Goal: Task Accomplishment & Management: Manage account settings

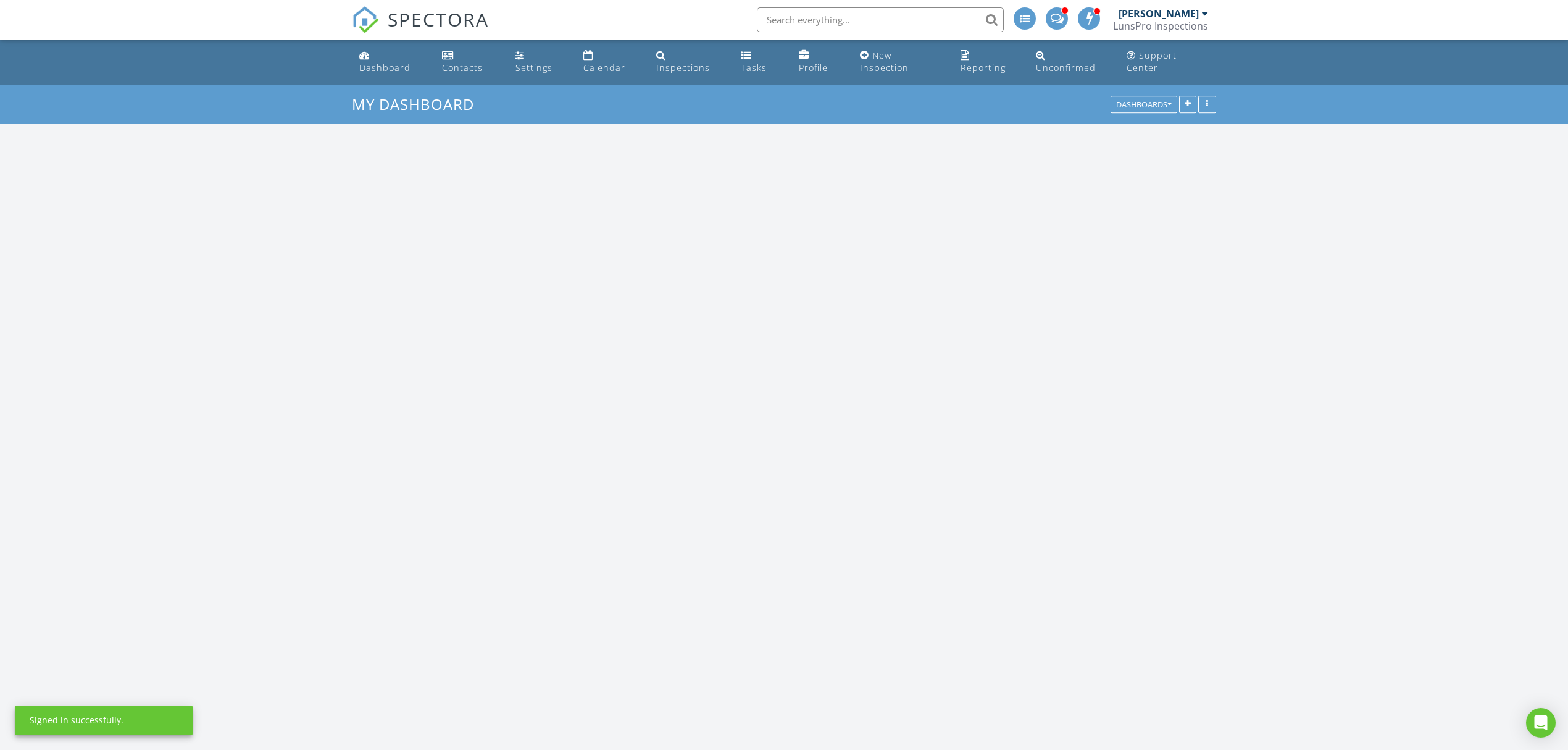
scroll to position [1675, 1594]
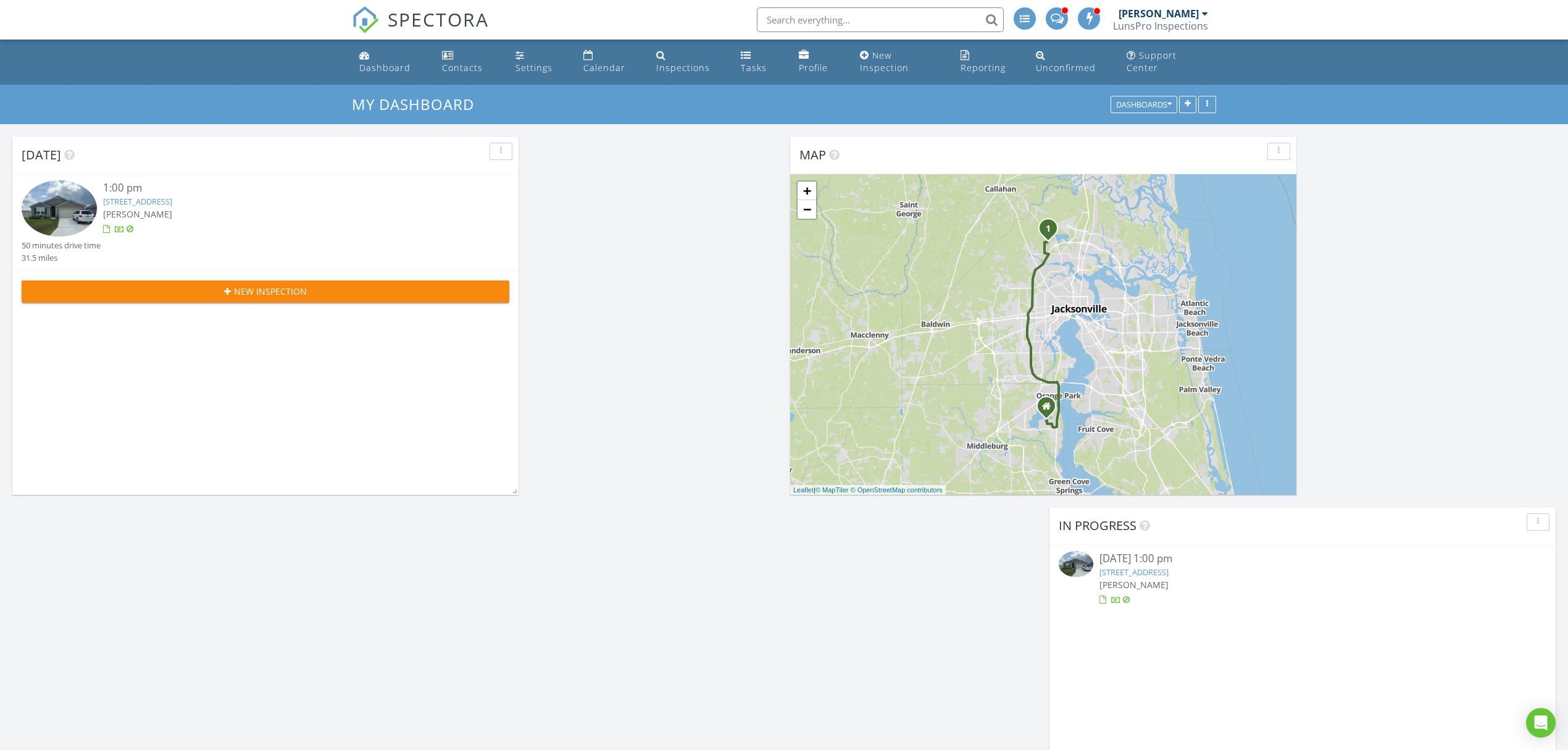
click at [172, 203] on link "12578 Rubber Fig Ter, Jacksonville, FL 32218" at bounding box center [138, 201] width 69 height 11
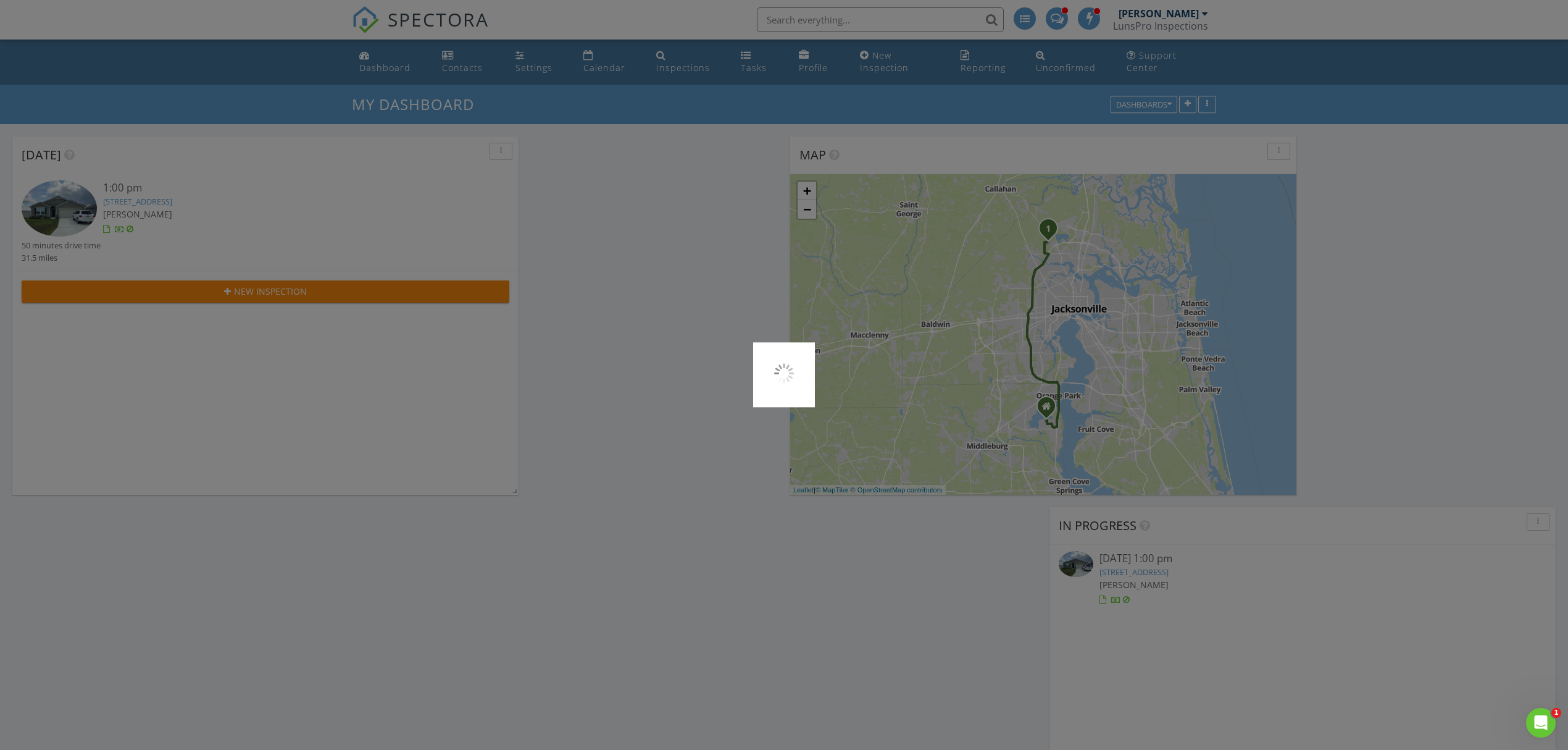
scroll to position [0, 0]
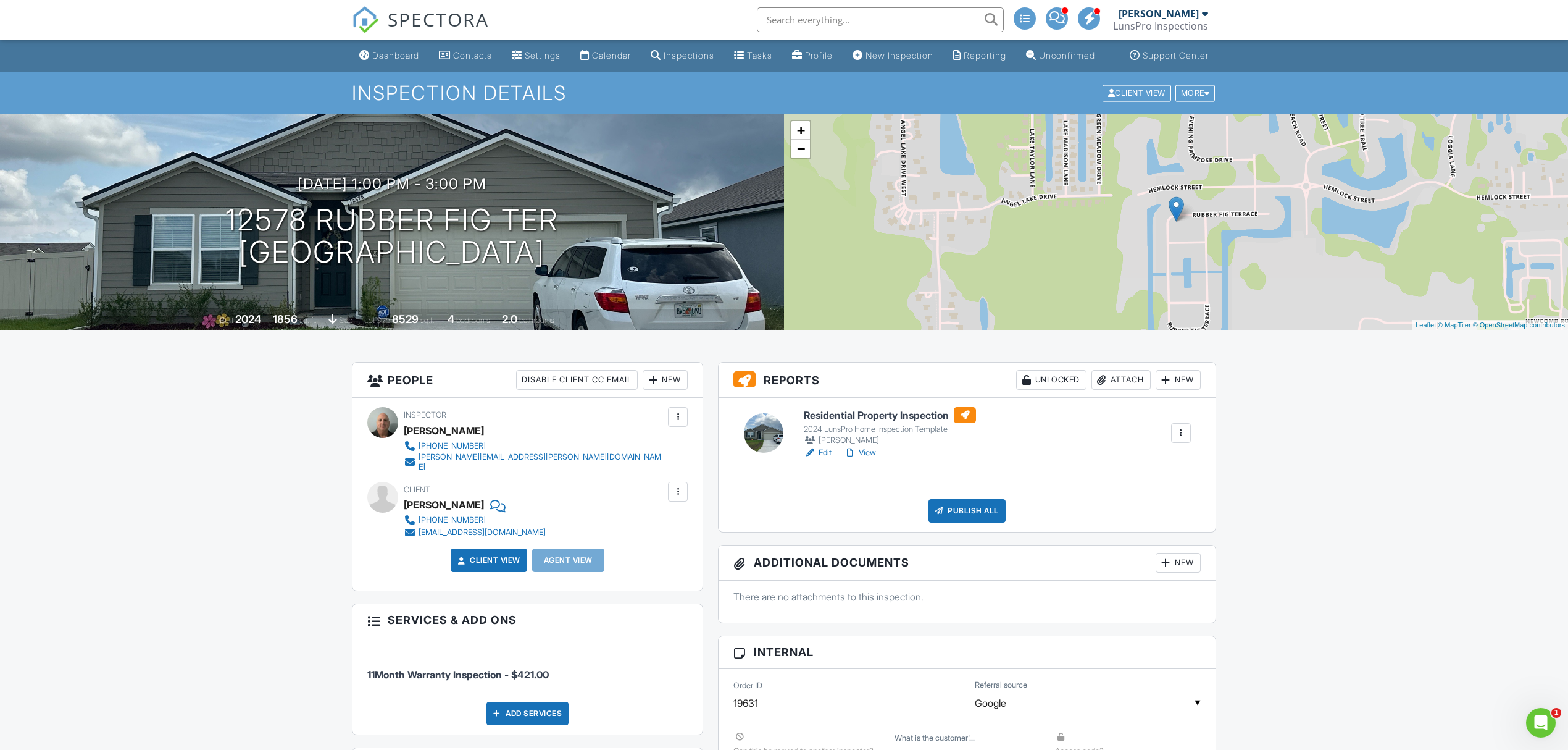
click at [865, 459] on link "View" at bounding box center [860, 452] width 32 height 12
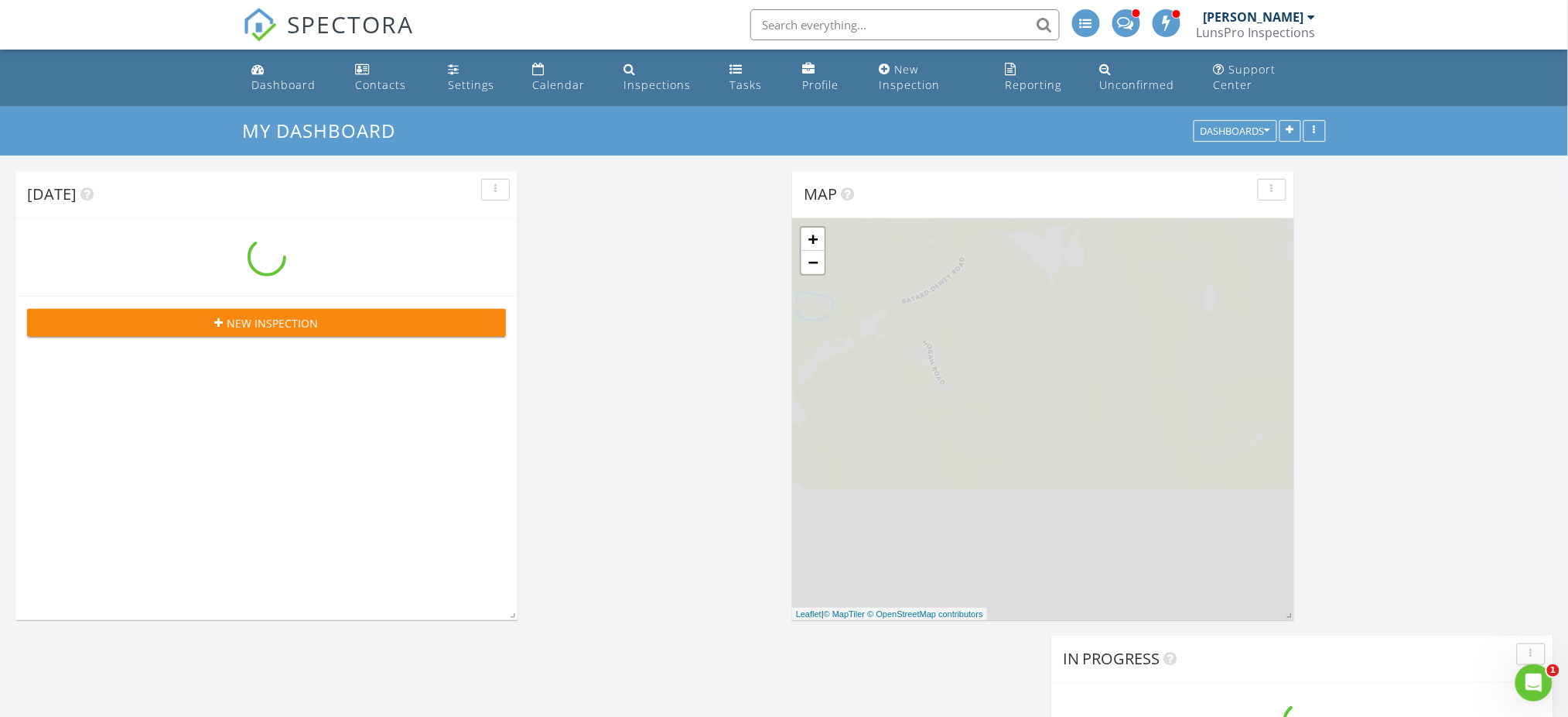
scroll to position [2097, 1600]
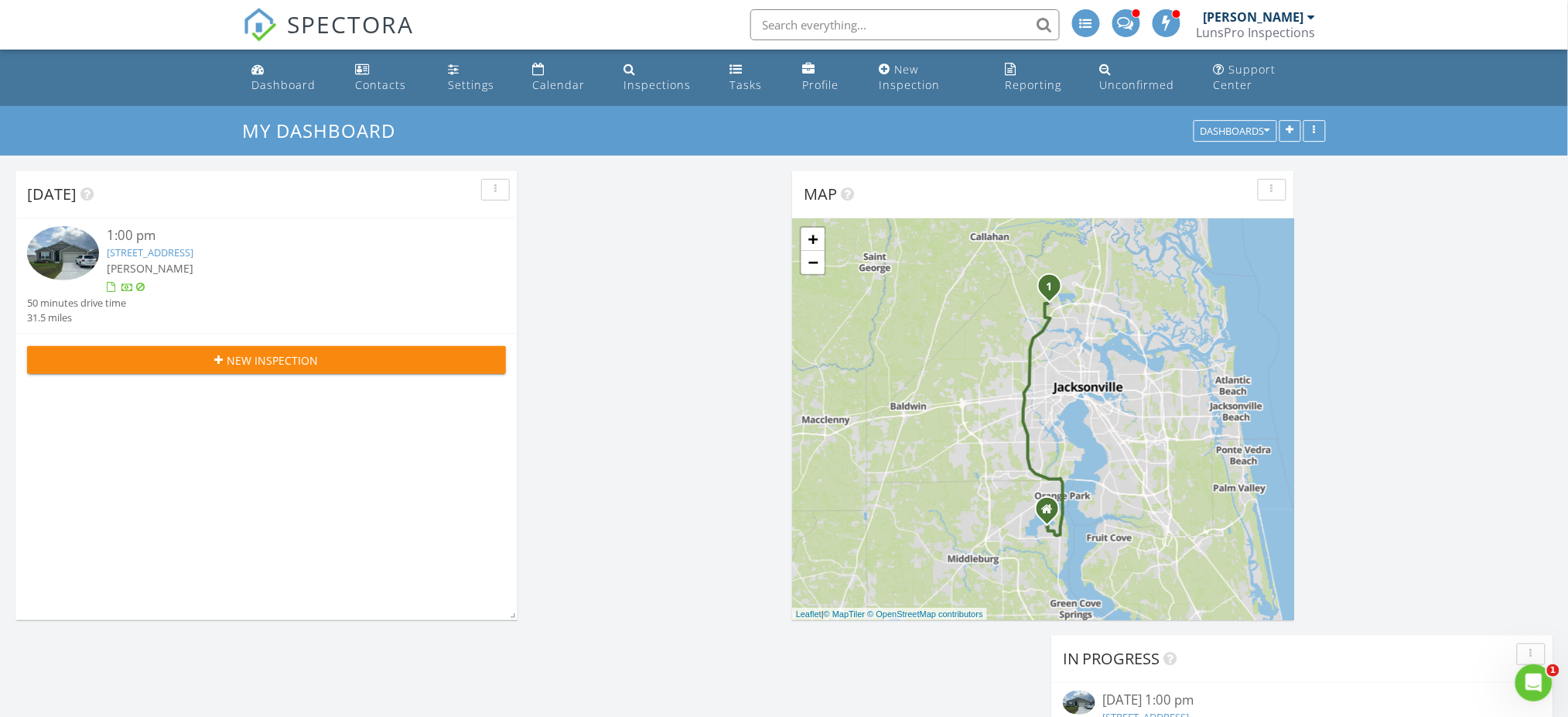
click at [174, 252] on link "12578 Rubber Fig Ter, Jacksonville, FL 32218" at bounding box center [150, 252] width 87 height 14
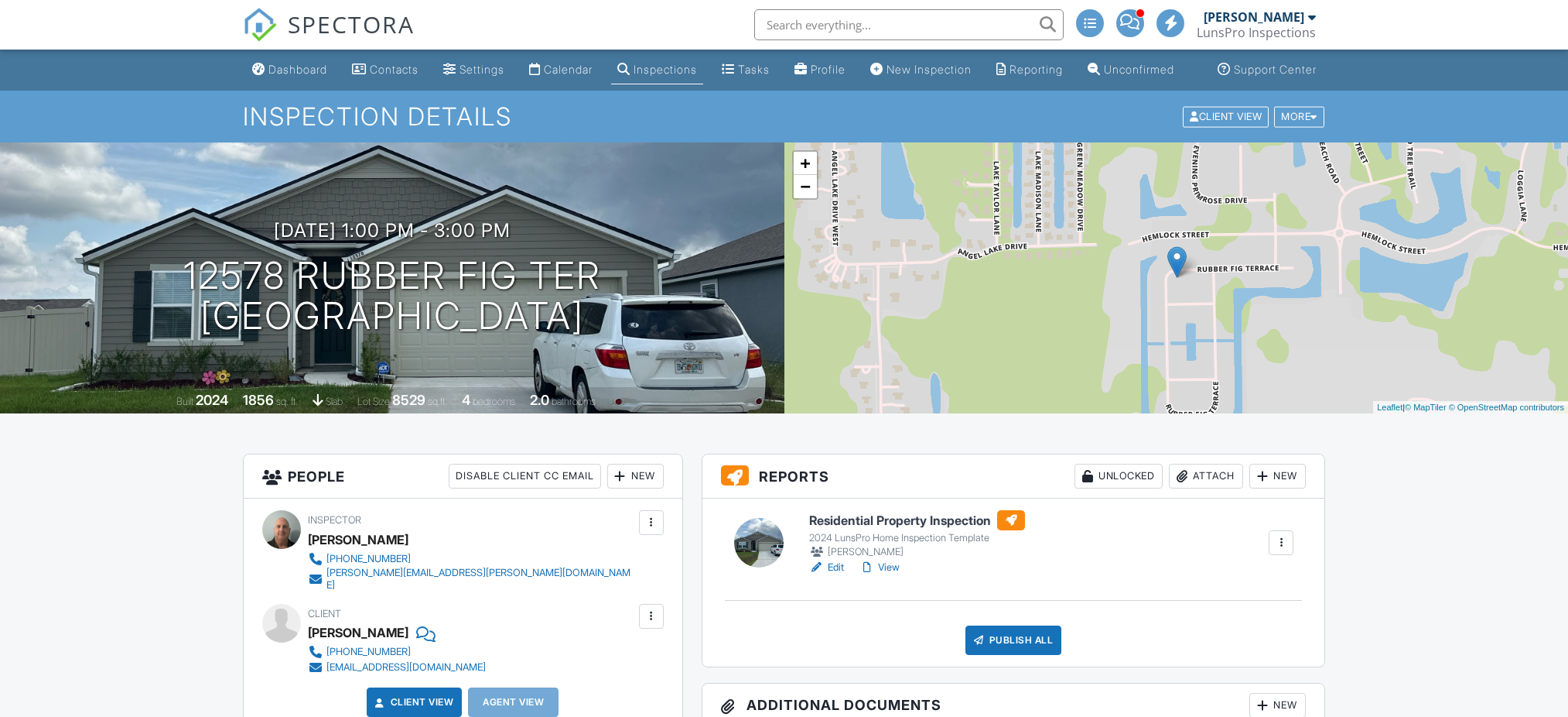
scroll to position [206, 0]
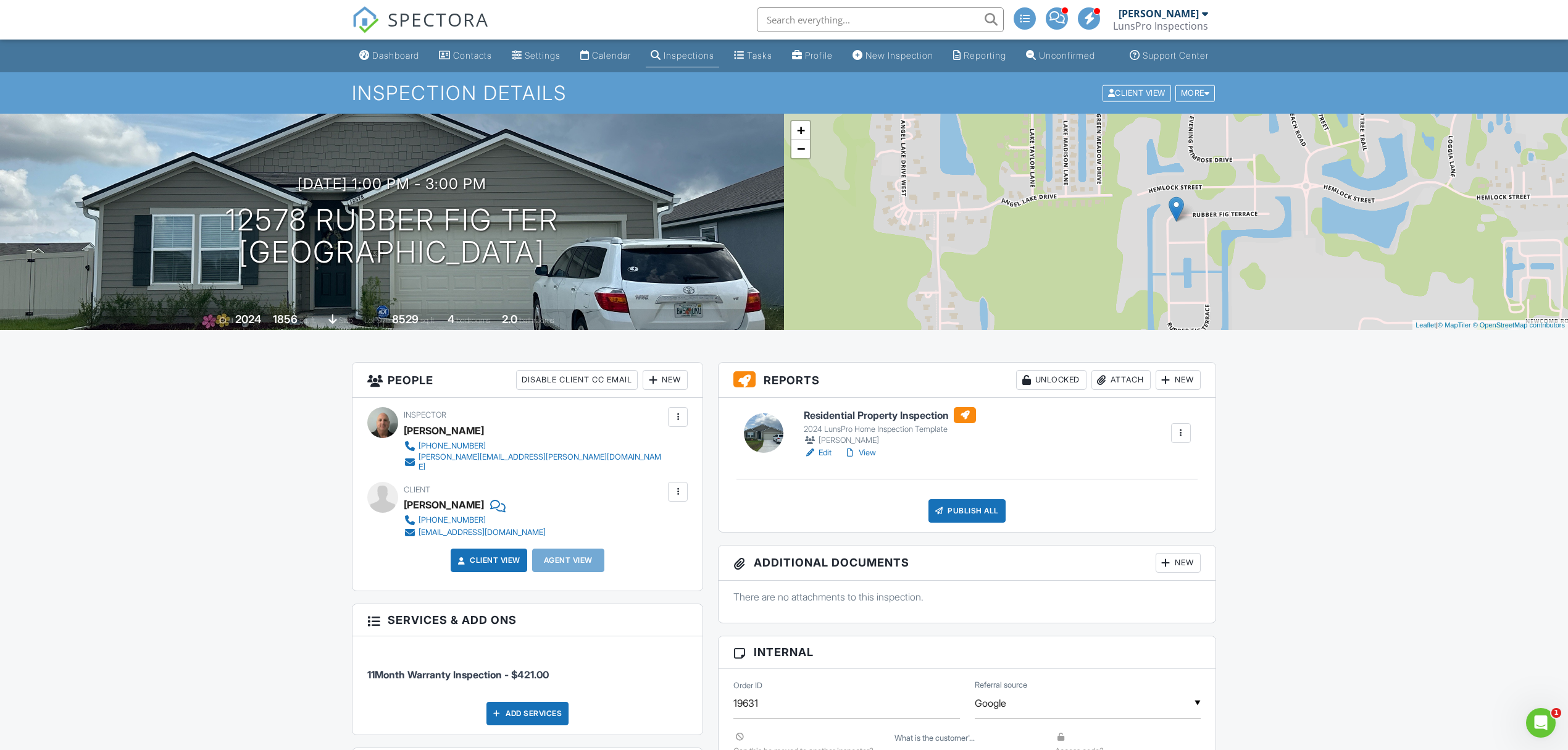
click at [876, 459] on link "View" at bounding box center [860, 452] width 32 height 12
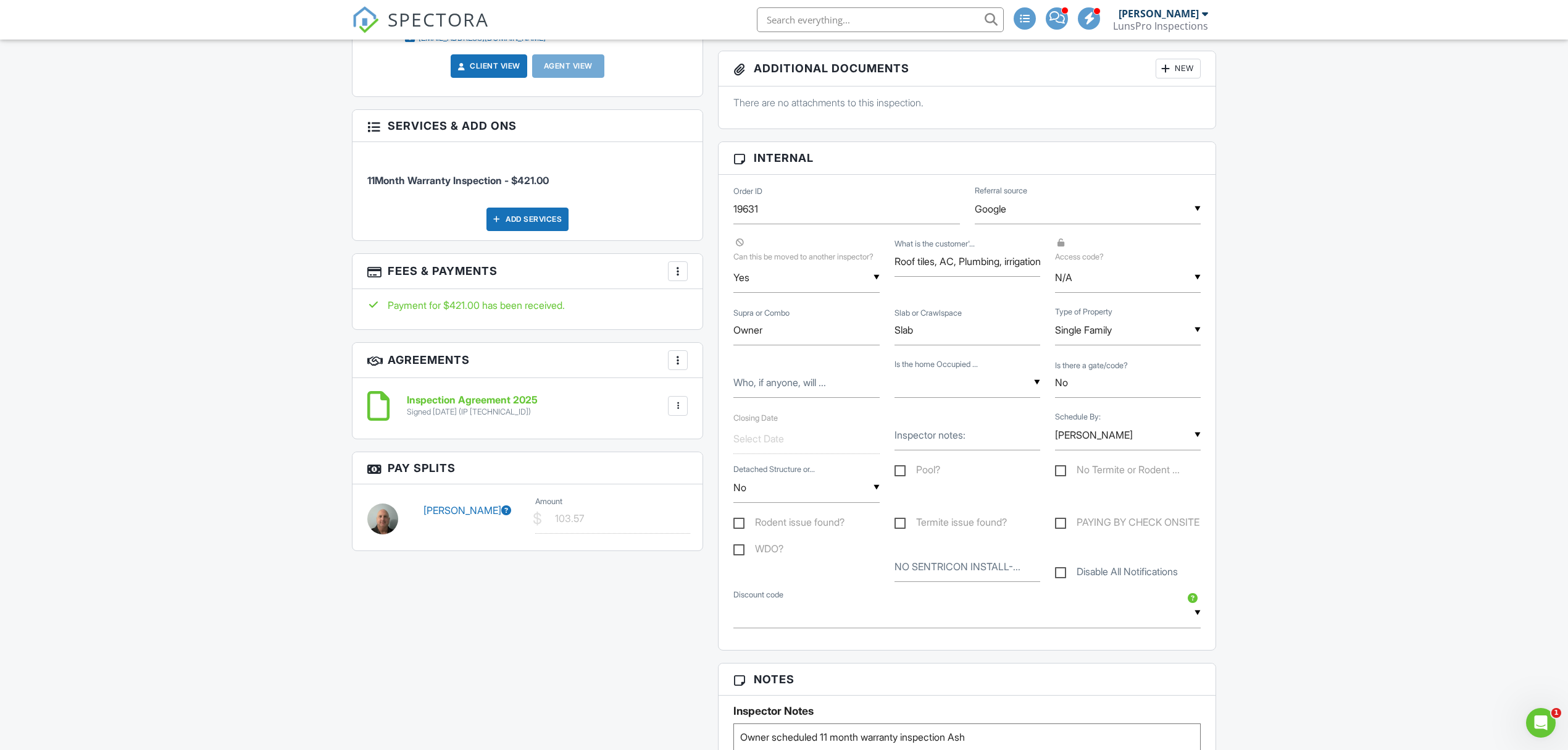
click at [1060, 479] on label "No Termite or Rodent ..." at bounding box center [1117, 472] width 124 height 16
click at [1060, 476] on input "No Termite or Rodent ..." at bounding box center [1059, 471] width 8 height 8
checkbox input "true"
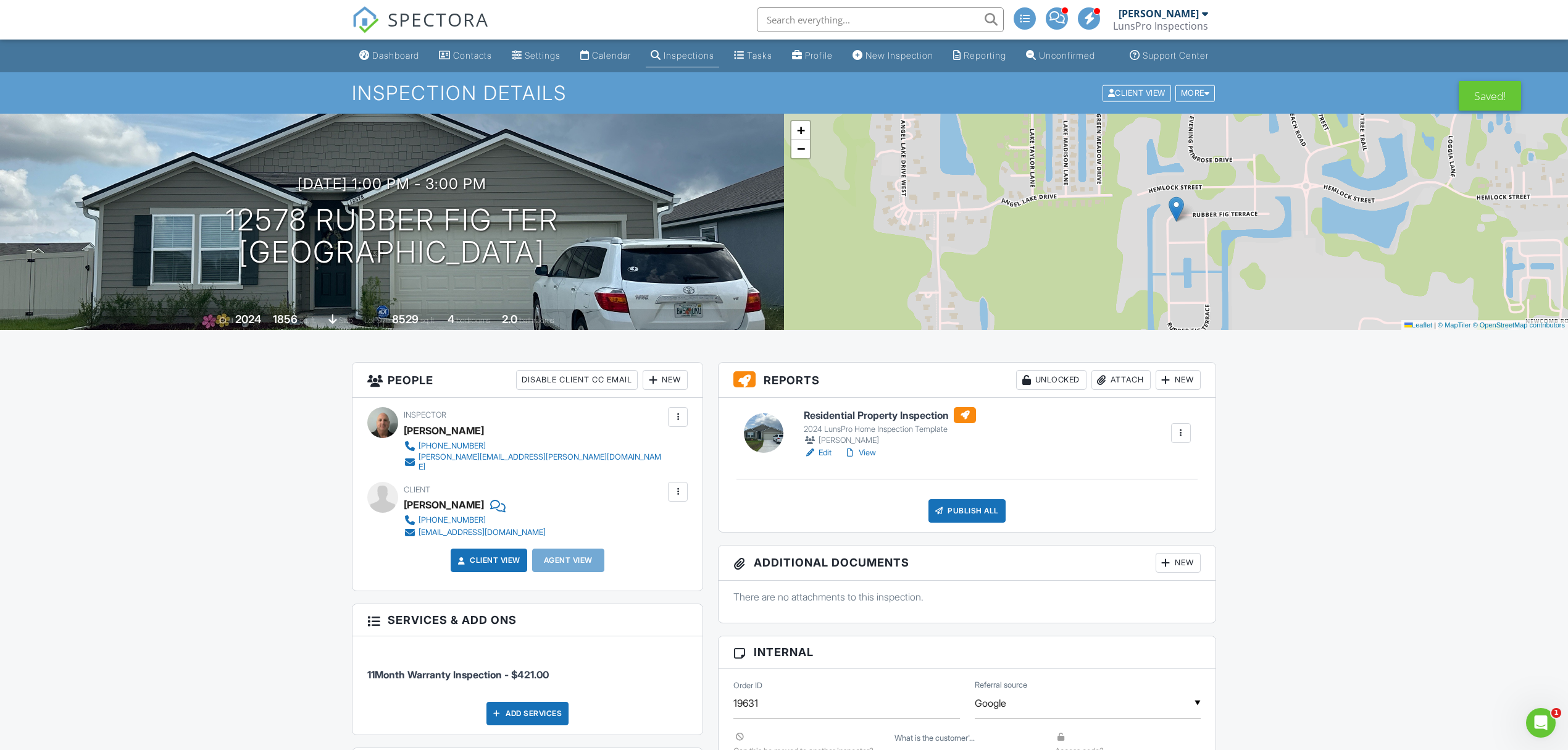
click at [983, 523] on div "Publish All" at bounding box center [967, 511] width 77 height 24
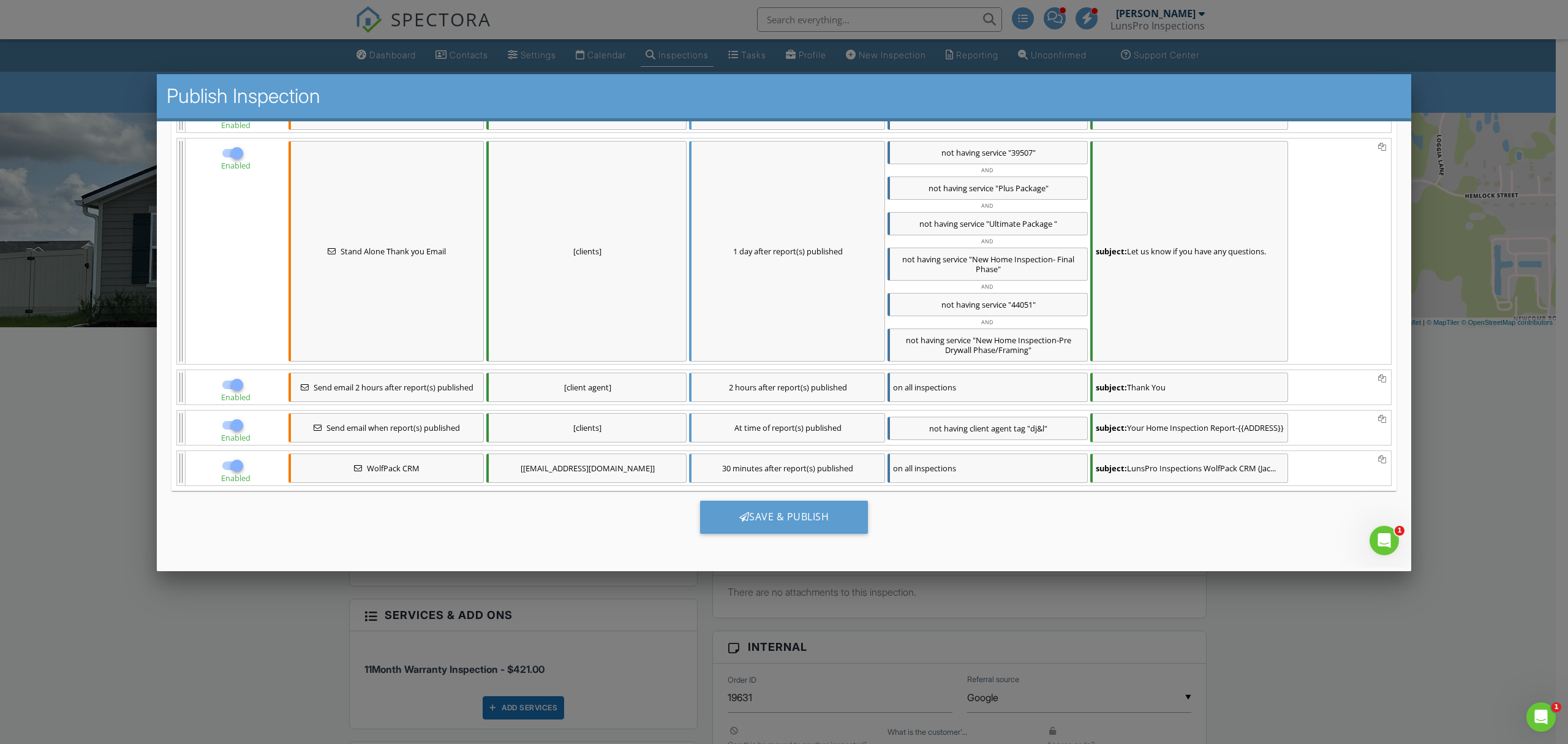
scroll to position [272, 0]
click at [776, 508] on div "Save & Publish" at bounding box center [784, 517] width 168 height 33
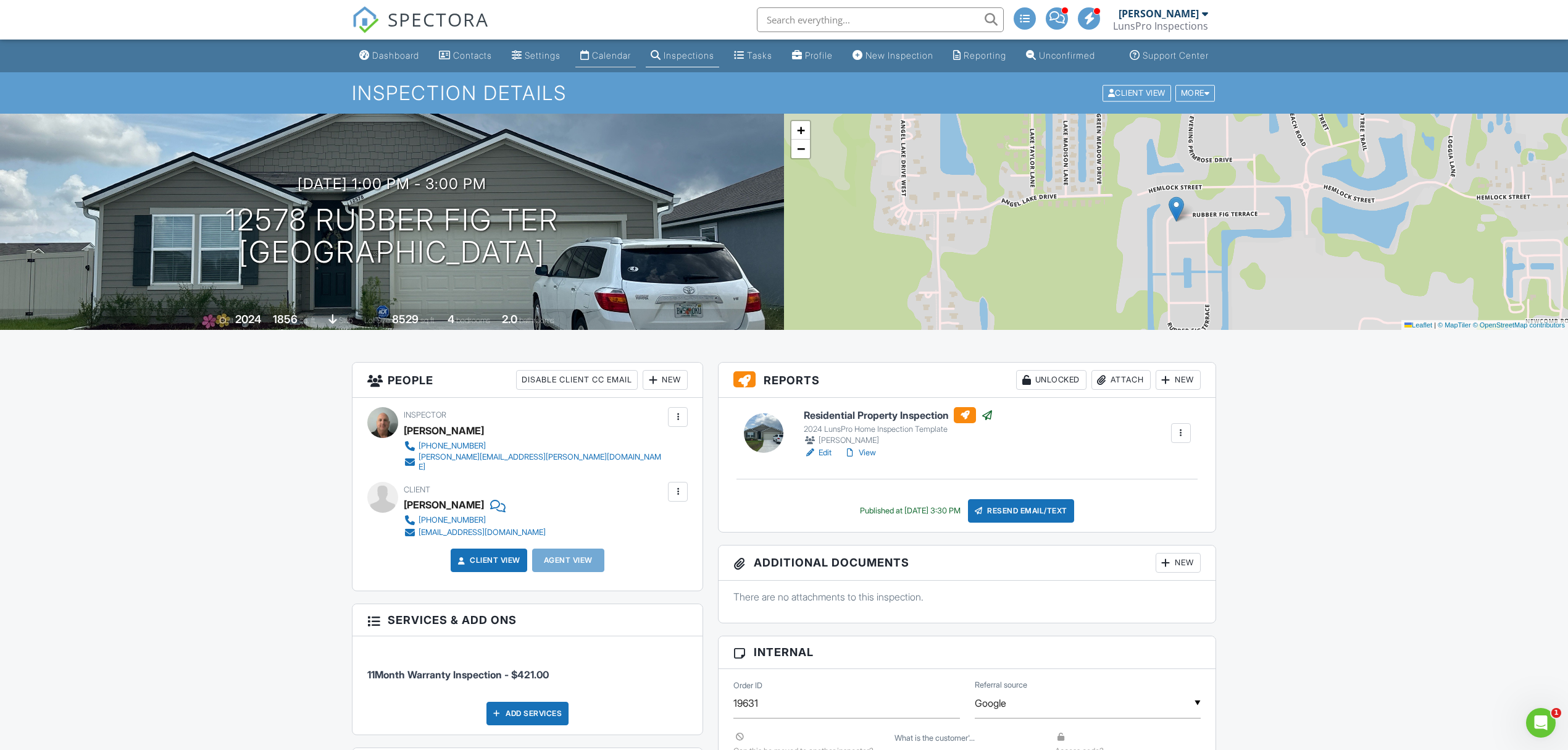
click at [611, 60] on div "Calendar" at bounding box center [611, 55] width 39 height 10
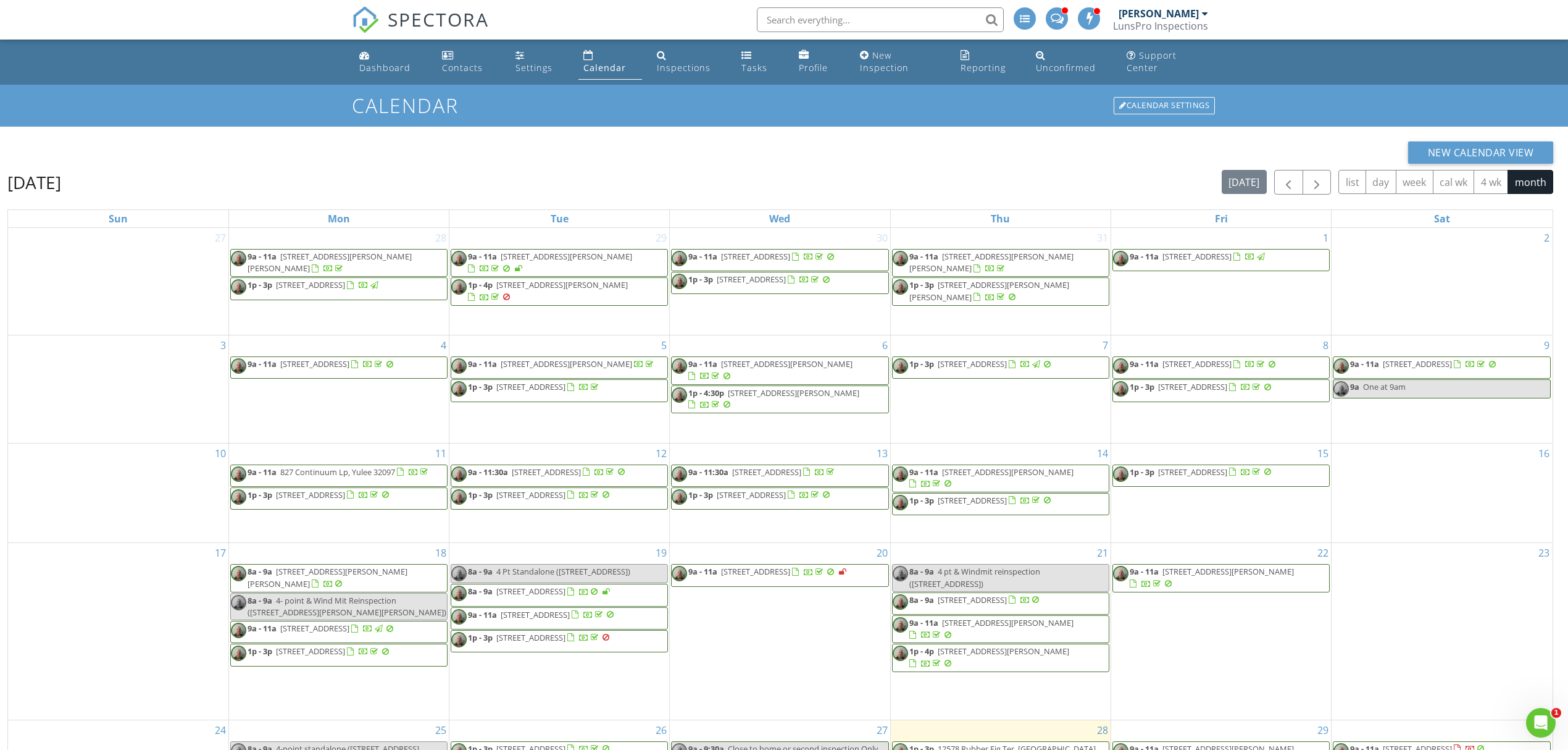
scroll to position [176, 0]
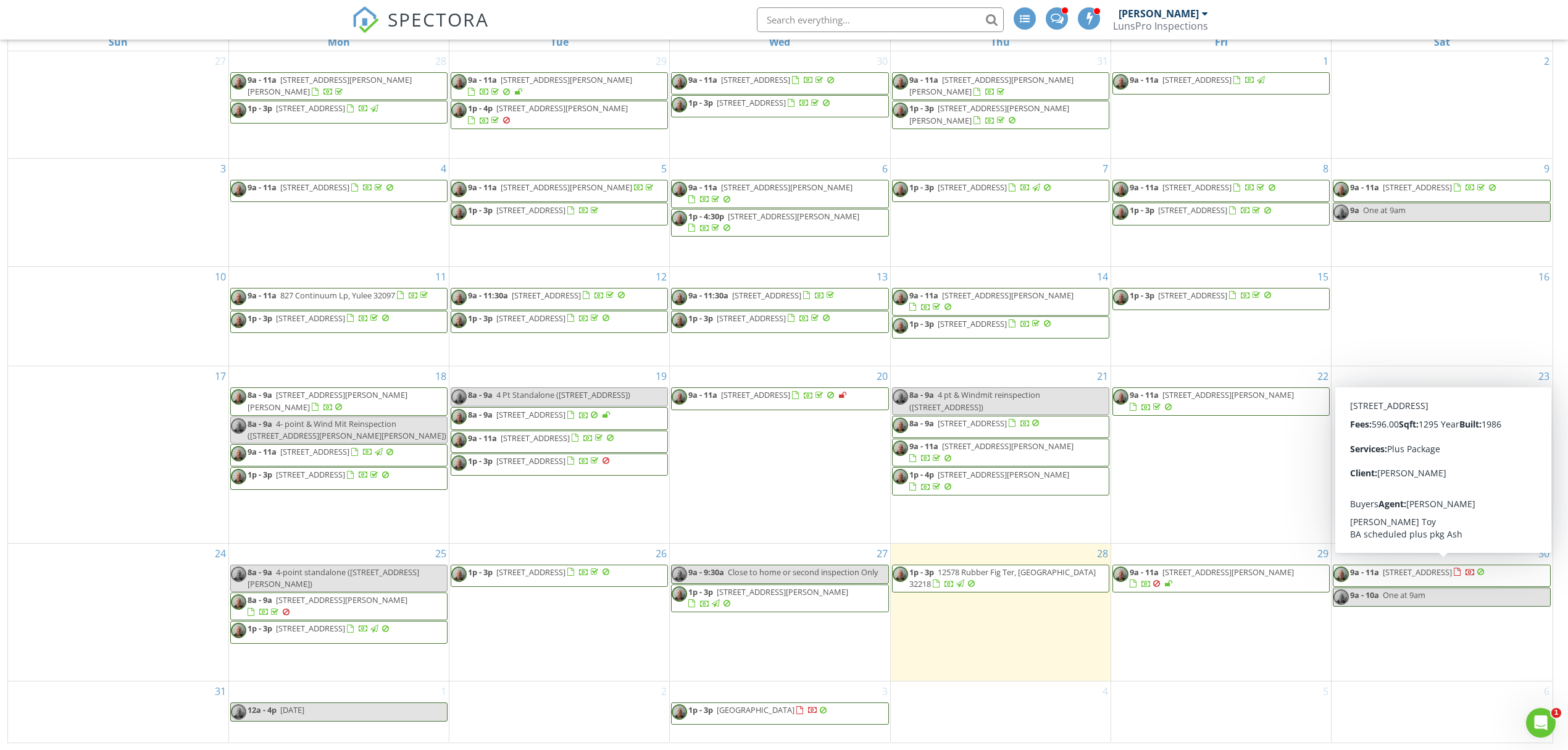
click at [1487, 582] on span "9a - 11a 443 15th Ave S, Jacksonville Beach 32250" at bounding box center [1410, 576] width 154 height 18
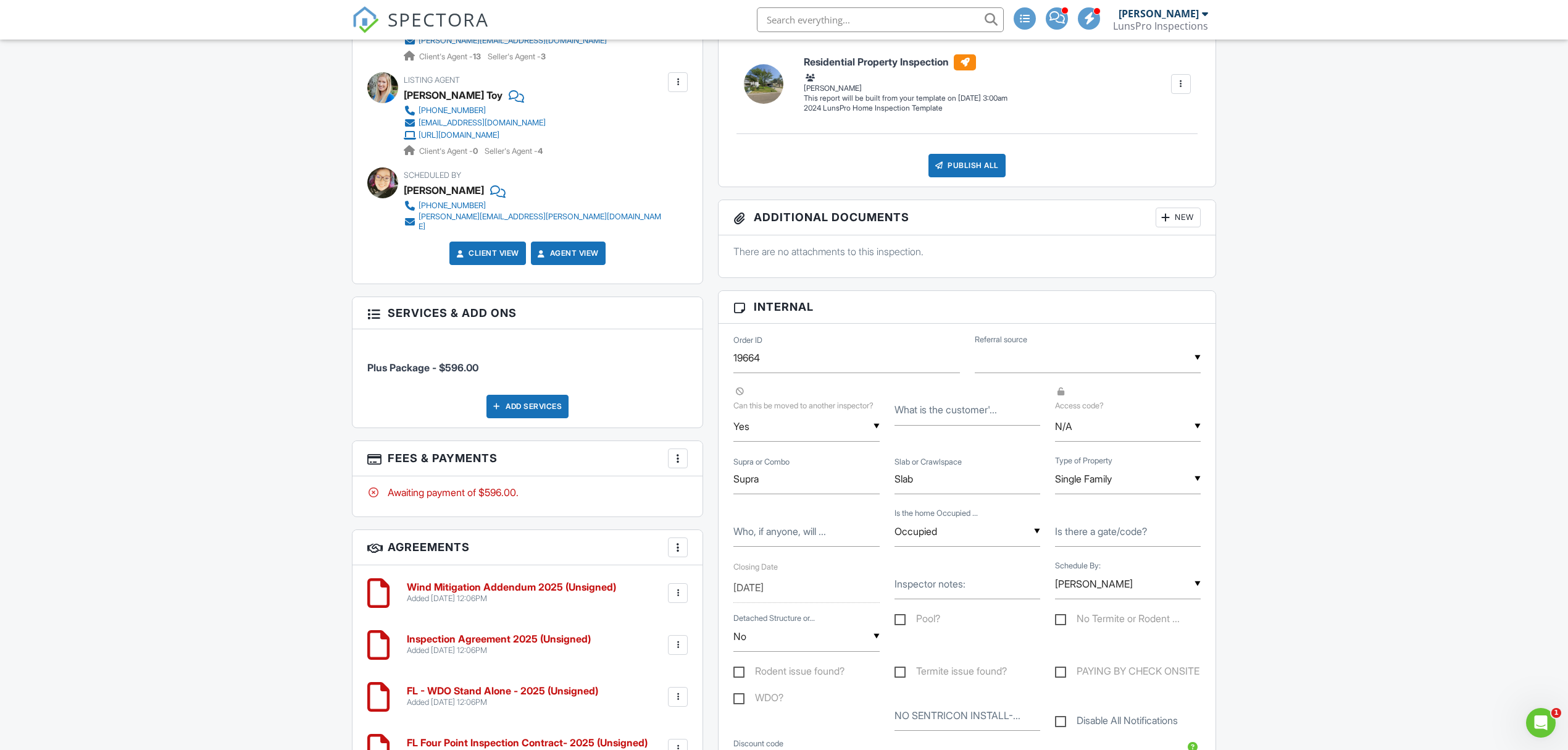
scroll to position [658, 0]
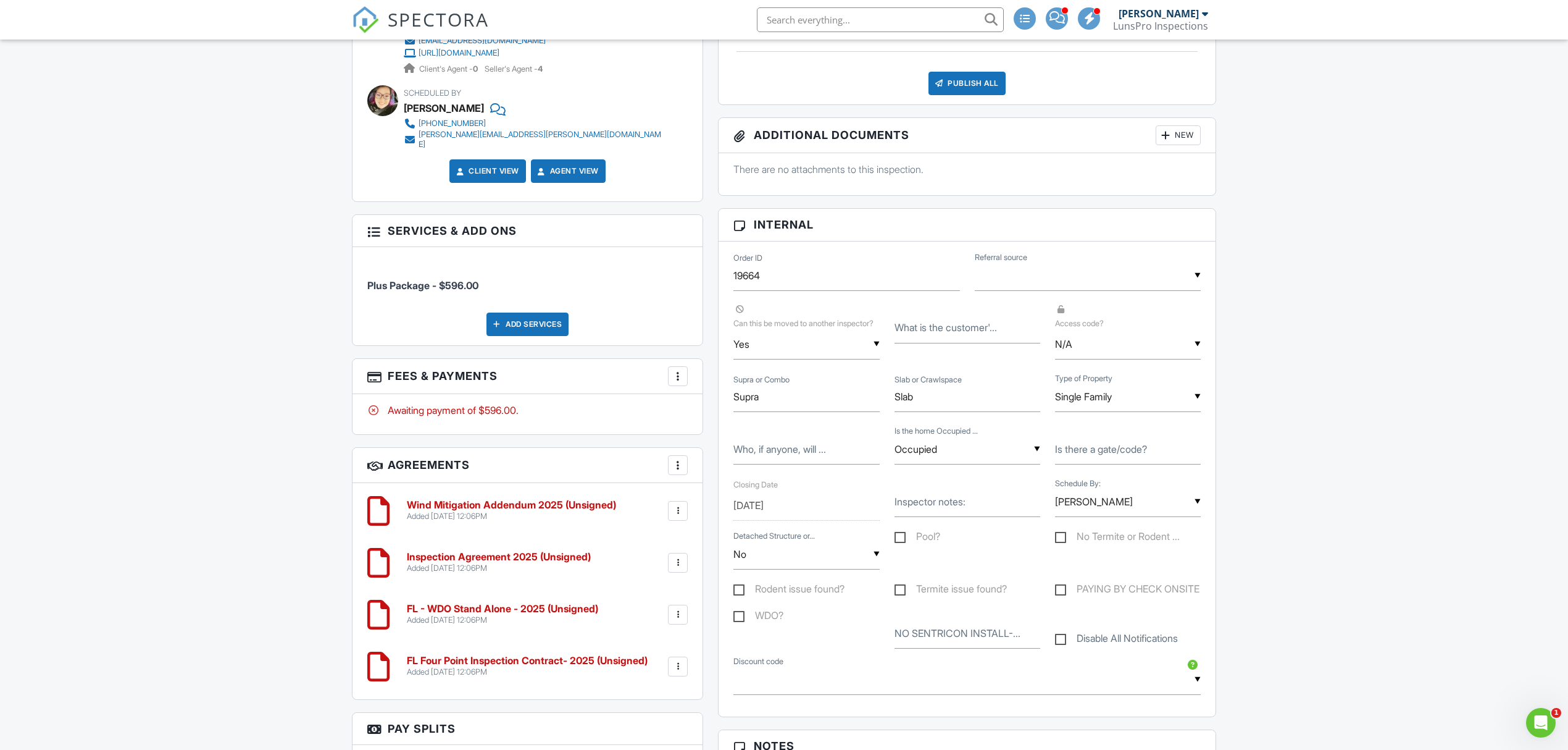
click at [675, 374] on div at bounding box center [678, 376] width 12 height 12
click at [742, 467] on li "View Invoice" at bounding box center [740, 475] width 129 height 31
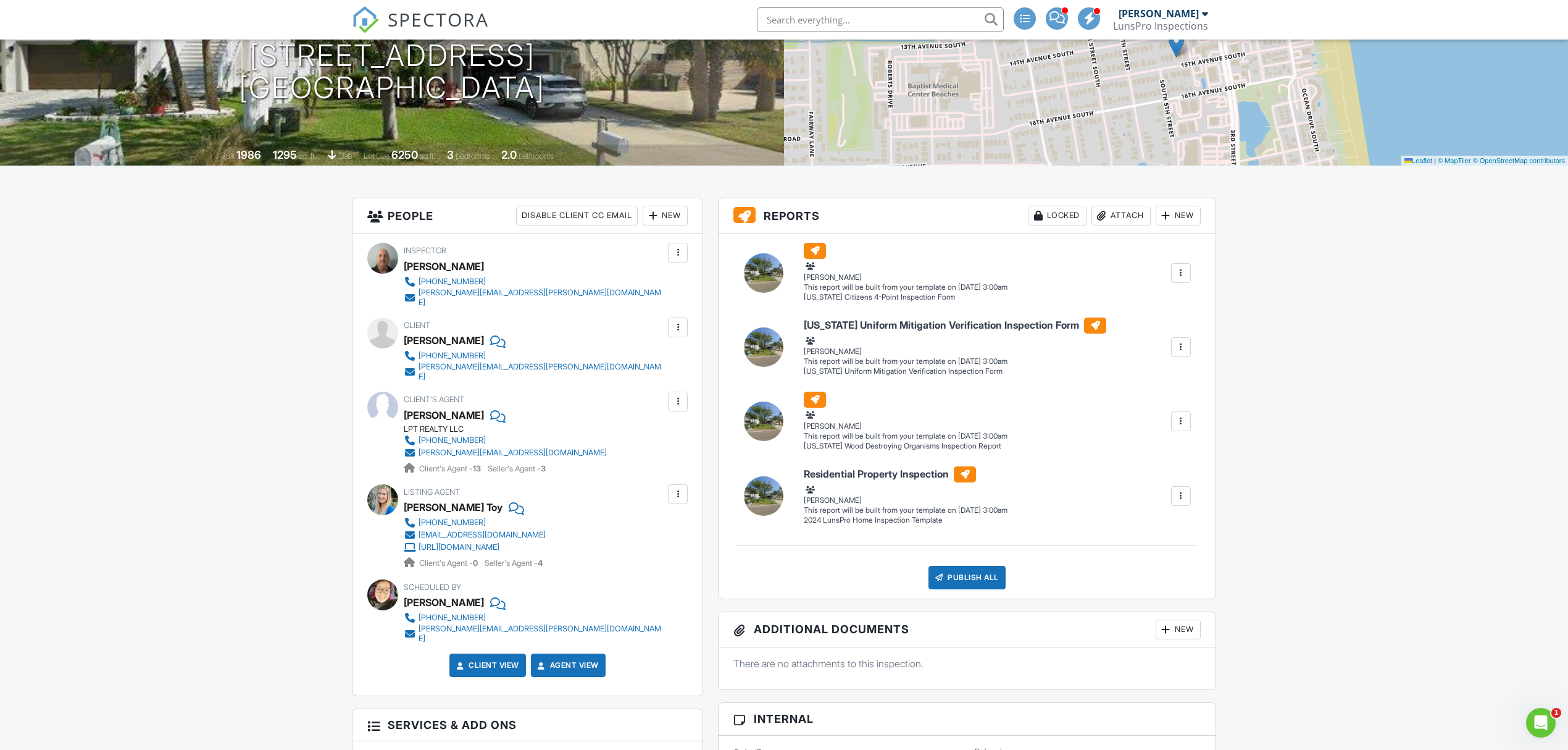
scroll to position [0, 0]
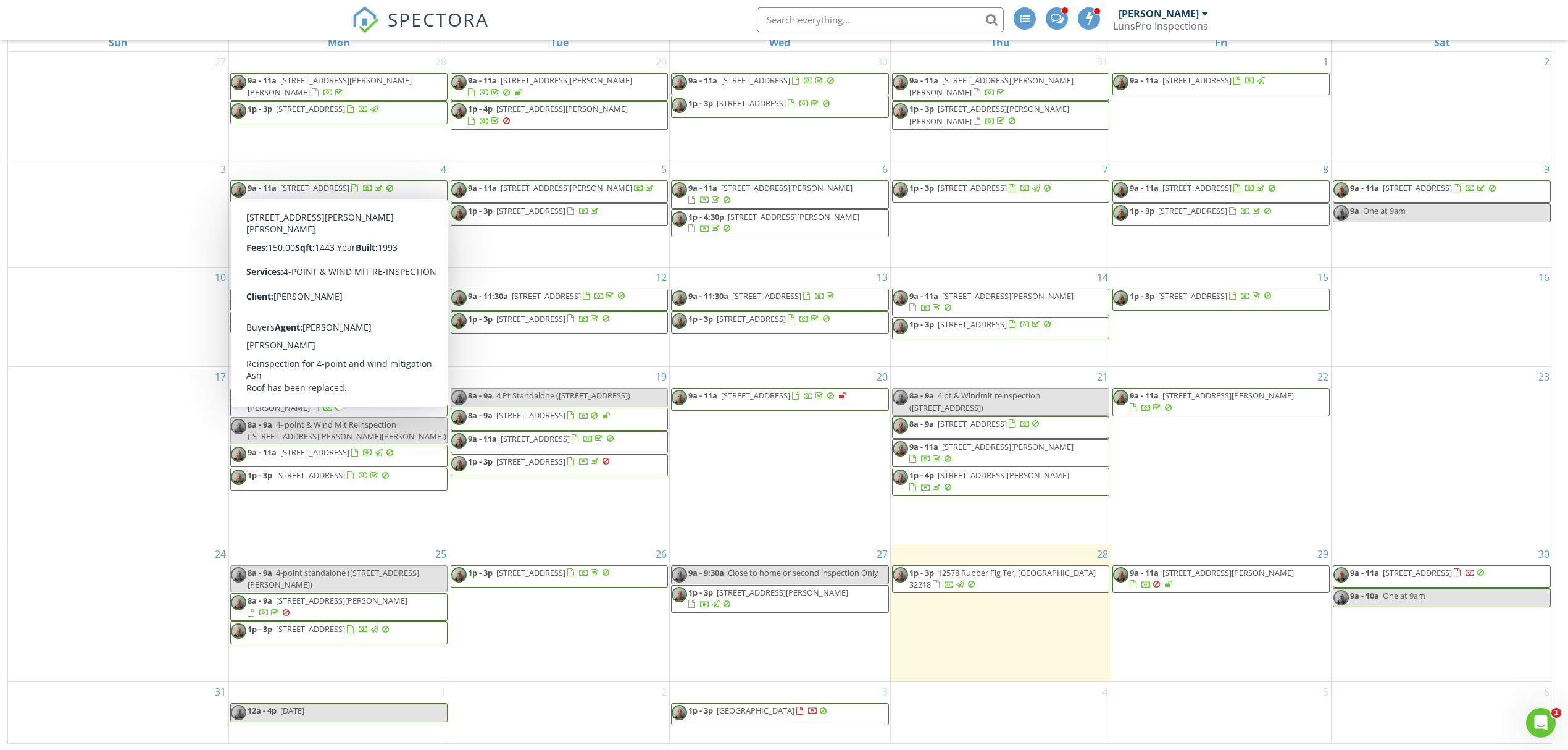
scroll to position [176, 0]
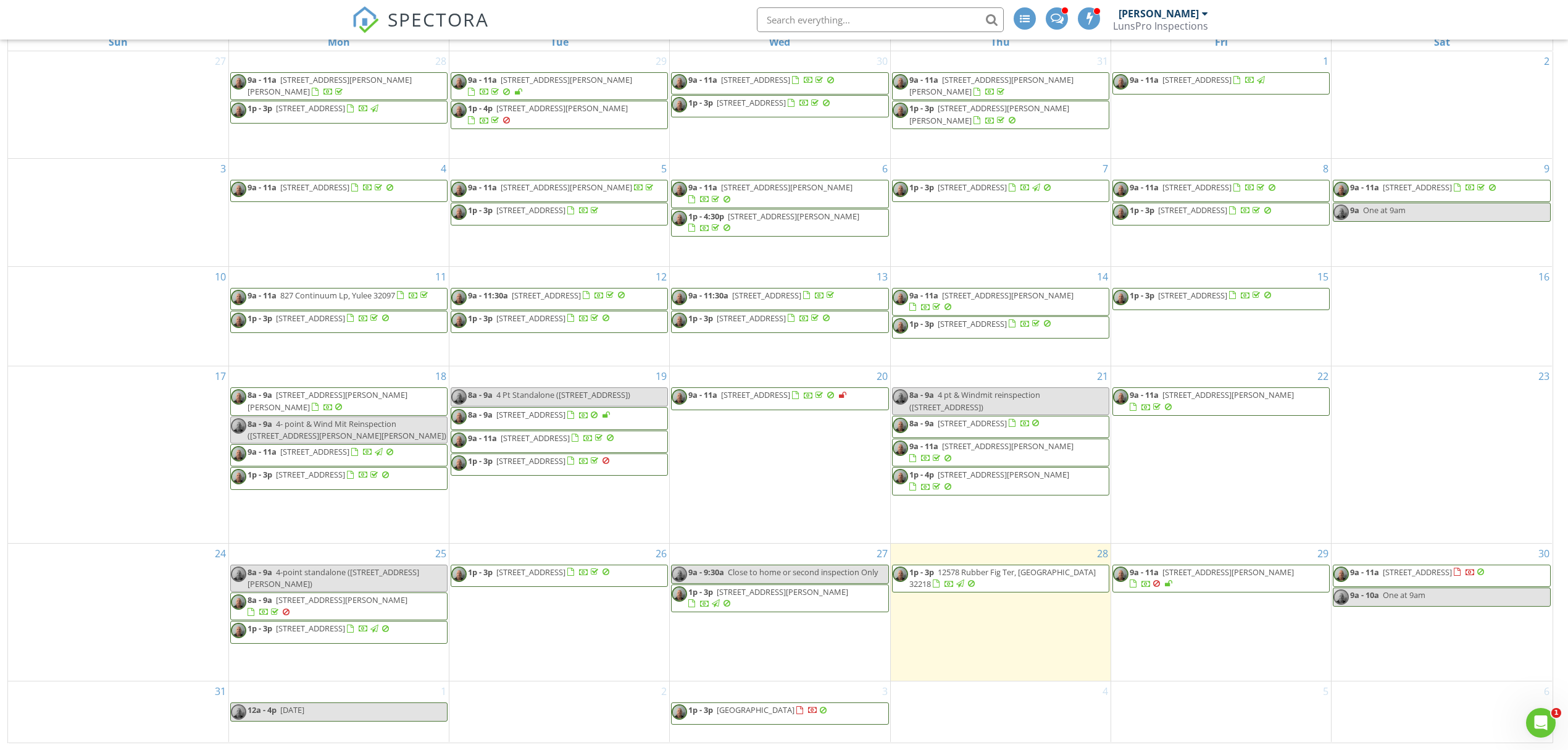
click at [779, 705] on span "[GEOGRAPHIC_DATA]" at bounding box center [755, 709] width 78 height 11
